Goal: Information Seeking & Learning: Get advice/opinions

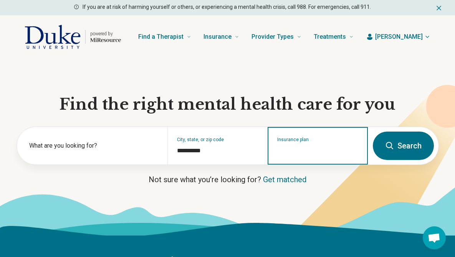
click at [306, 149] on input "Insurance plan" at bounding box center [317, 150] width 81 height 9
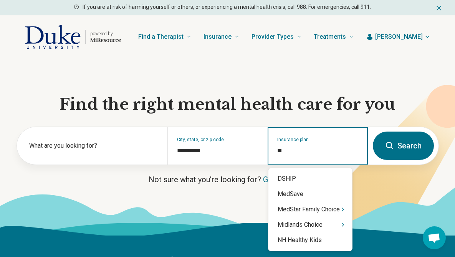
type input "*"
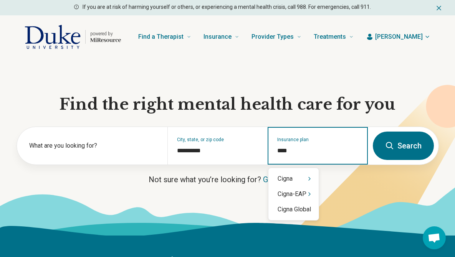
type input "*****"
click at [312, 176] on icon "Suggestions" at bounding box center [309, 179] width 6 height 6
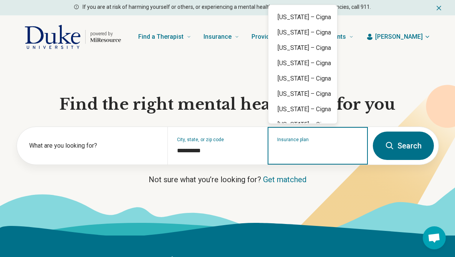
scroll to position [347, 0]
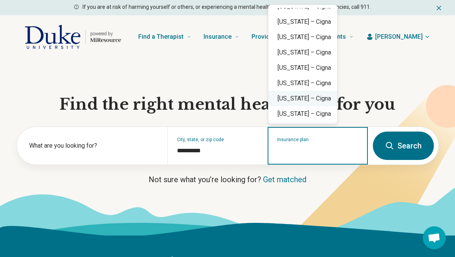
click at [320, 97] on div "[US_STATE] – Cigna" at bounding box center [302, 98] width 69 height 15
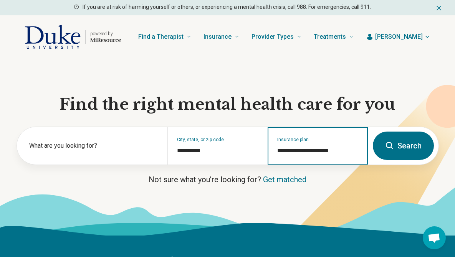
type input "**********"
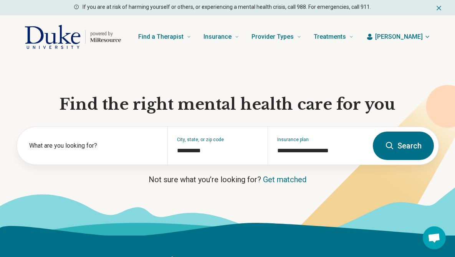
click at [399, 143] on button "Search" at bounding box center [403, 146] width 61 height 28
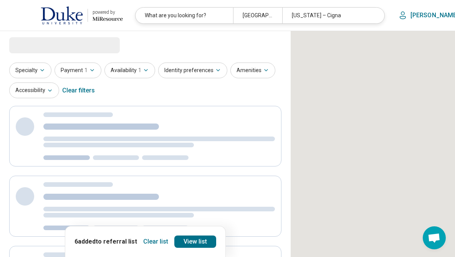
select select "***"
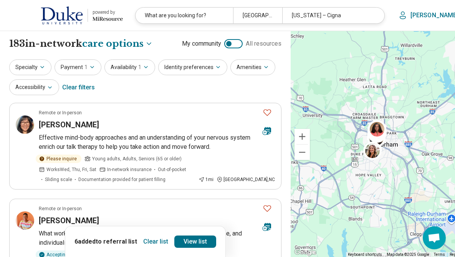
click at [148, 237] on button "Clear list" at bounding box center [155, 242] width 31 height 12
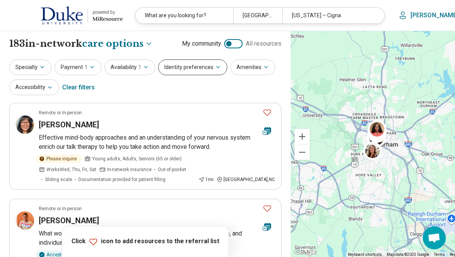
click at [173, 71] on button "Identity preferences" at bounding box center [192, 67] width 69 height 16
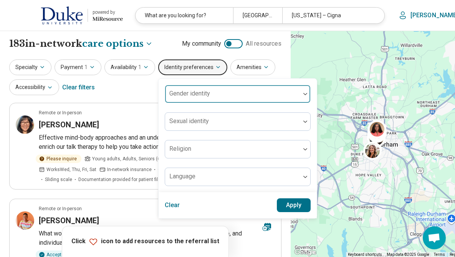
click at [190, 96] on div "Gender identity" at bounding box center [238, 94] width 146 height 18
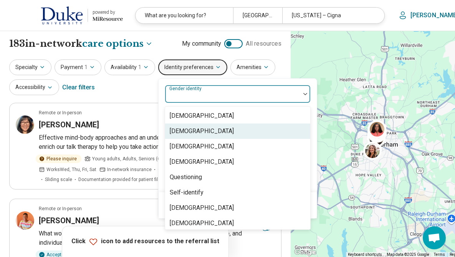
click at [197, 131] on div "[DEMOGRAPHIC_DATA]" at bounding box center [202, 131] width 64 height 9
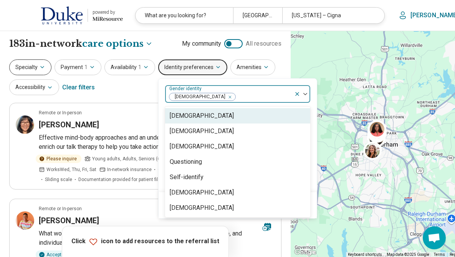
click at [40, 68] on icon "button" at bounding box center [42, 67] width 6 height 6
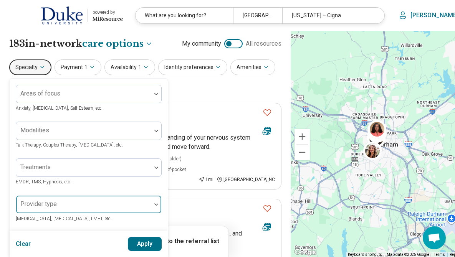
click at [70, 205] on div at bounding box center [83, 207] width 129 height 11
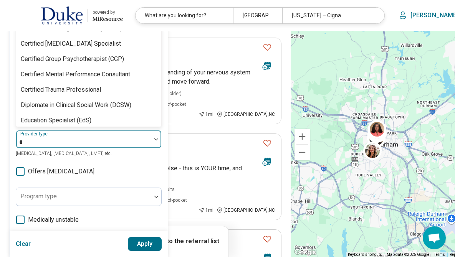
scroll to position [86, 0]
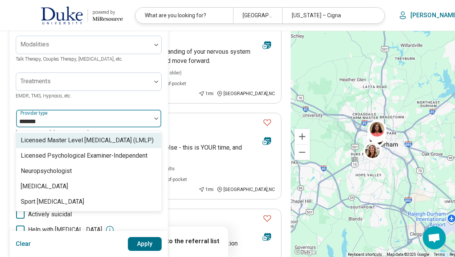
type input "********"
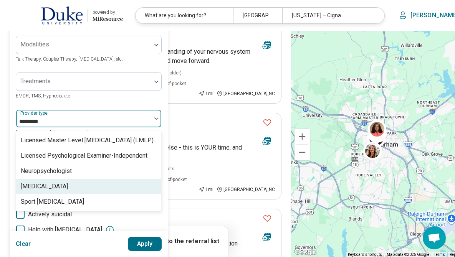
click at [47, 185] on div "[MEDICAL_DATA]" at bounding box center [44, 186] width 47 height 9
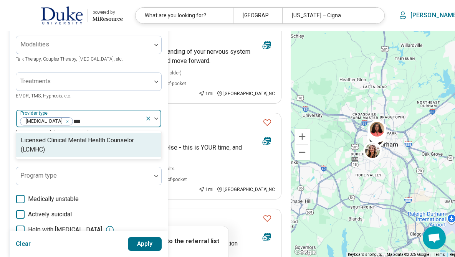
type input "****"
click at [74, 141] on div "Licensed Clinical Mental Health Counselor (LCMHC)" at bounding box center [89, 145] width 136 height 18
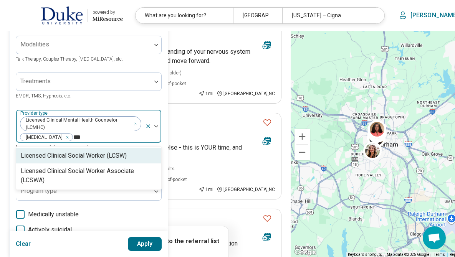
type input "****"
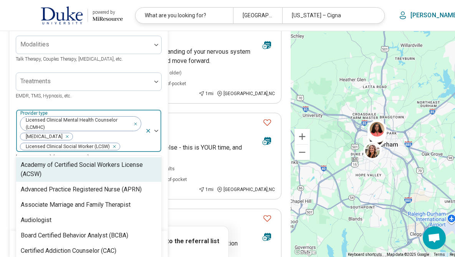
click at [134, 140] on div "Licensed Clinical Mental Health Counselor (LCMHC) [MEDICAL_DATA] Licensed Clini…" at bounding box center [80, 131] width 129 height 42
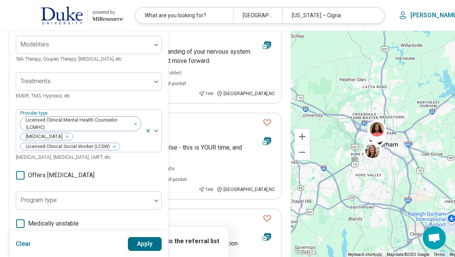
click at [145, 246] on button "Apply" at bounding box center [145, 244] width 34 height 14
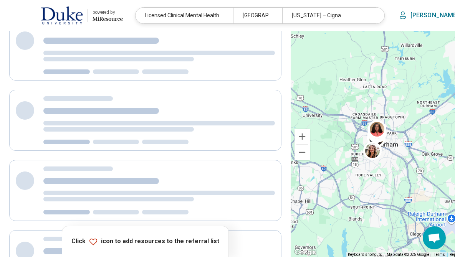
scroll to position [43, 0]
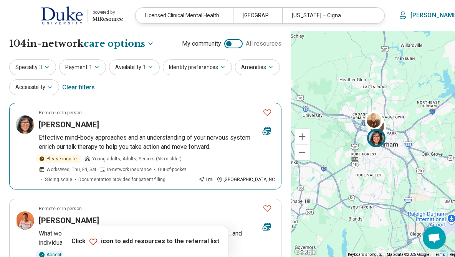
click at [262, 110] on icon "Favorite" at bounding box center [266, 112] width 9 height 9
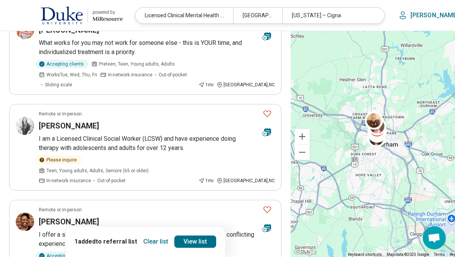
scroll to position [174, 0]
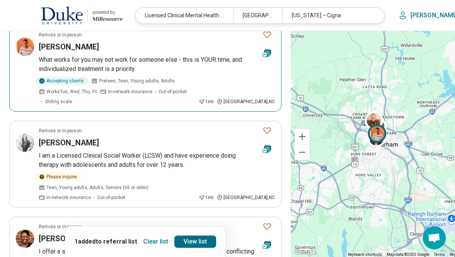
click at [262, 36] on icon "Favorite" at bounding box center [266, 34] width 9 height 9
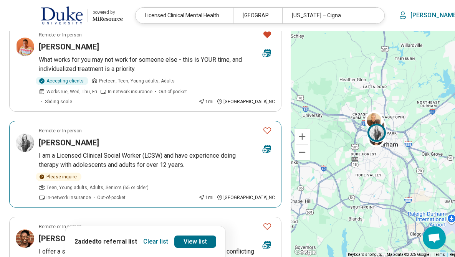
click at [262, 130] on icon "Favorite" at bounding box center [266, 130] width 9 height 9
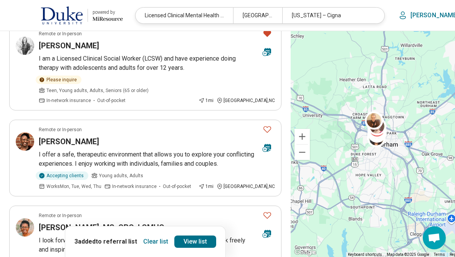
scroll to position [281, 0]
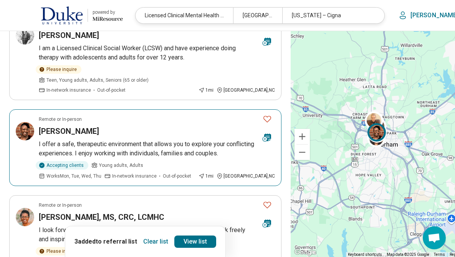
click at [262, 114] on icon "Favorite" at bounding box center [266, 118] width 9 height 9
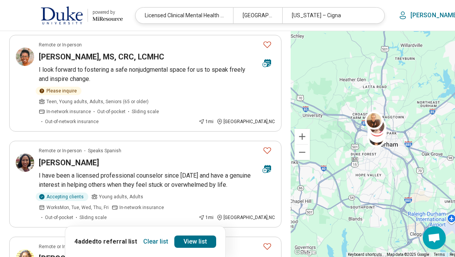
scroll to position [446, 0]
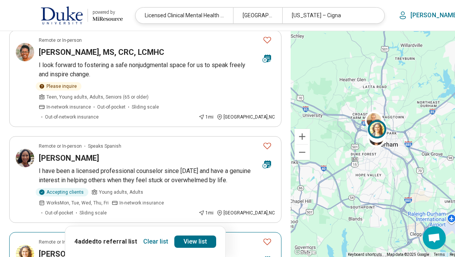
click at [263, 239] on icon "Favorite" at bounding box center [267, 242] width 8 height 7
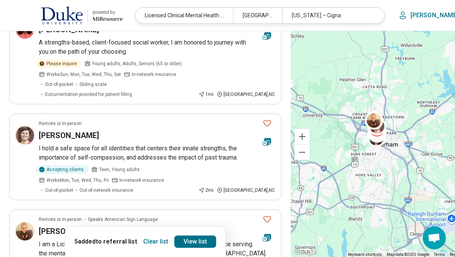
scroll to position [790, 0]
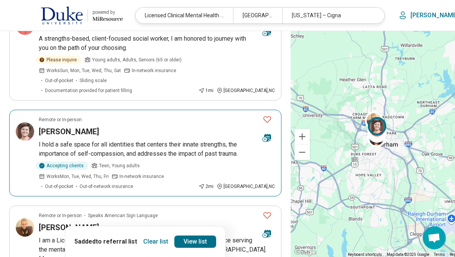
click at [263, 116] on icon "Favorite" at bounding box center [267, 119] width 8 height 7
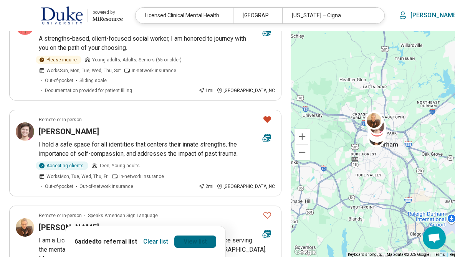
click at [187, 240] on link "View list" at bounding box center [195, 242] width 42 height 12
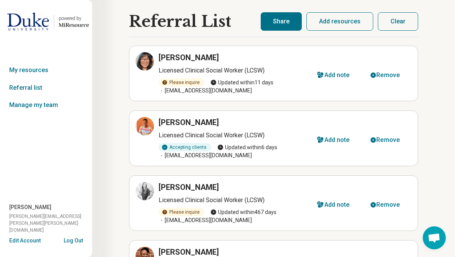
click at [289, 27] on button "Share" at bounding box center [281, 21] width 41 height 18
click at [272, 20] on button "Share" at bounding box center [281, 21] width 41 height 18
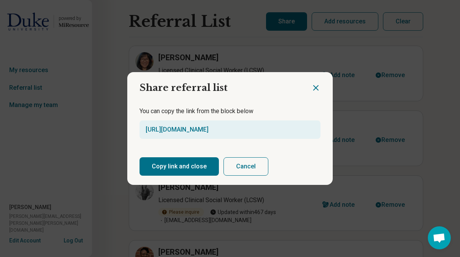
click at [171, 160] on button "Copy link and close" at bounding box center [179, 166] width 79 height 18
